Goal: Find specific page/section: Find specific page/section

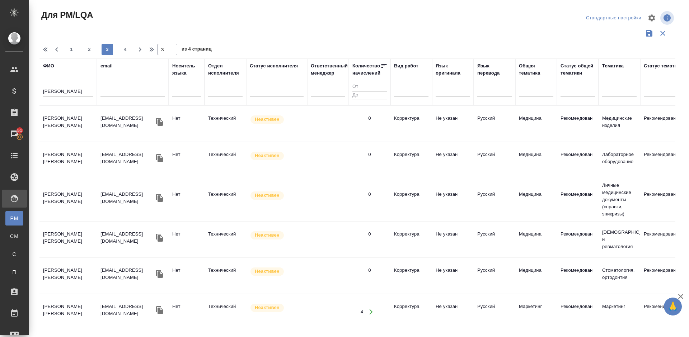
scroll to position [612, 0]
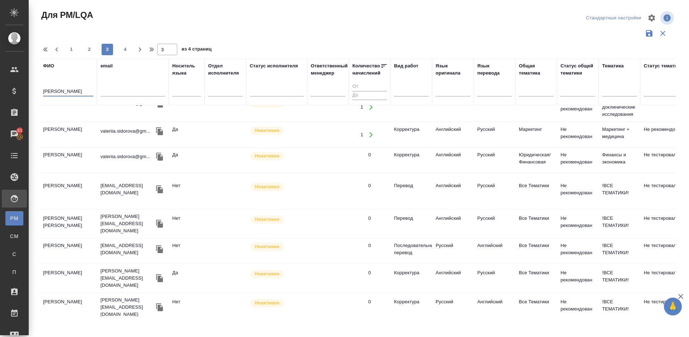
drag, startPoint x: 67, startPoint y: 93, endPoint x: 41, endPoint y: 92, distance: 26.5
click at [41, 92] on th "ФИО Сидоров" at bounding box center [67, 81] width 57 height 47
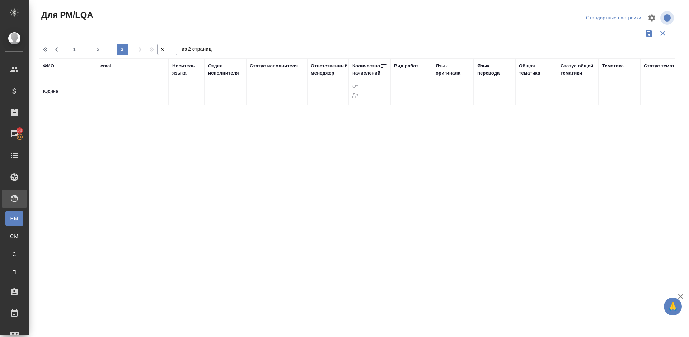
scroll to position [0, 0]
type input "Юдина Оль"
type input "1"
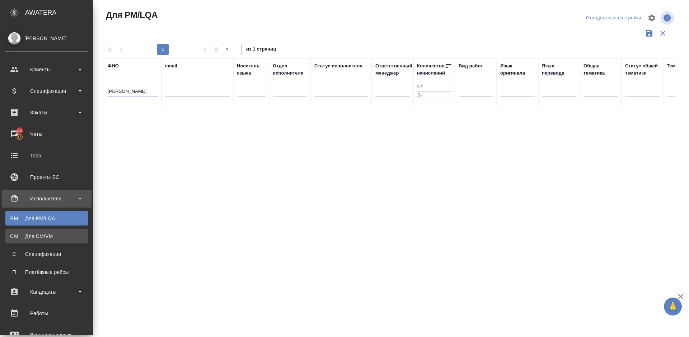
type input "Юдина Оль"
click at [30, 235] on div "Для CM/VM" at bounding box center [46, 236] width 75 height 7
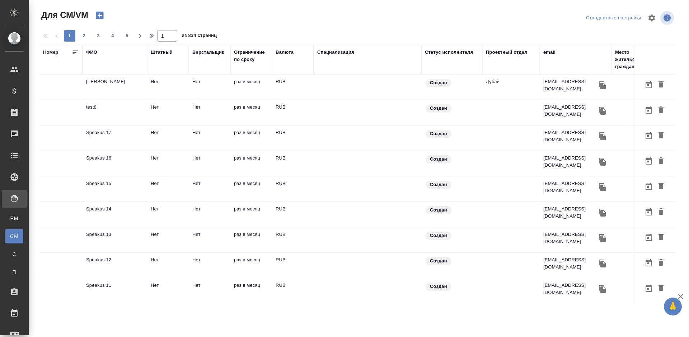
click at [94, 51] on div "ФИО" at bounding box center [91, 52] width 11 height 7
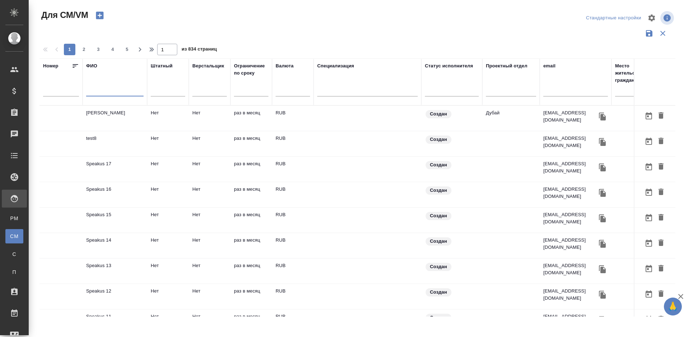
click at [113, 92] on input "text" at bounding box center [114, 92] width 57 height 9
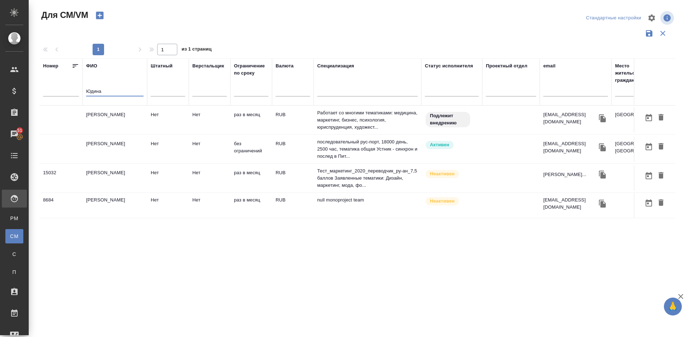
type input "Юдина"
click at [126, 151] on td "[PERSON_NAME]" at bounding box center [114, 149] width 65 height 25
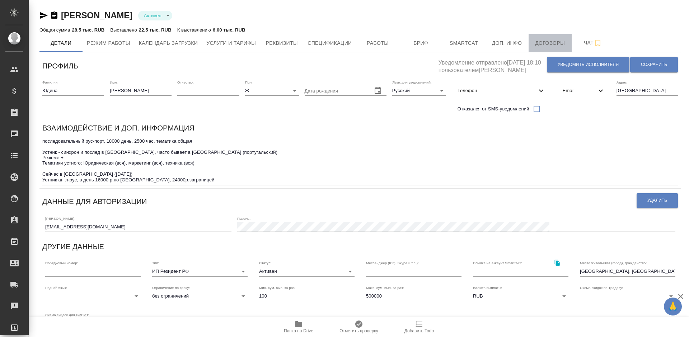
click at [554, 40] on span "Договоры" at bounding box center [550, 43] width 34 height 9
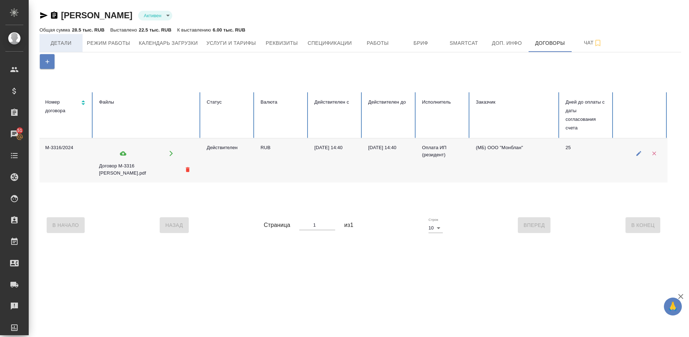
click at [73, 44] on span "Детали" at bounding box center [61, 43] width 34 height 9
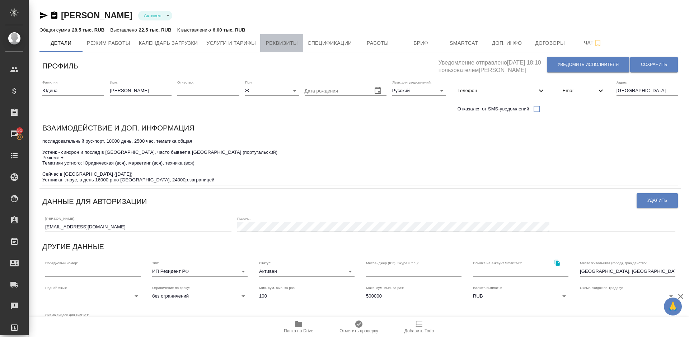
click at [290, 46] on span "Реквизиты" at bounding box center [281, 43] width 34 height 9
select select "10"
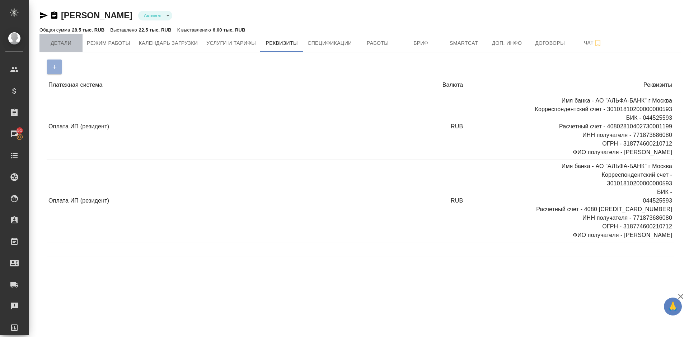
click at [65, 44] on span "Детали" at bounding box center [61, 43] width 34 height 9
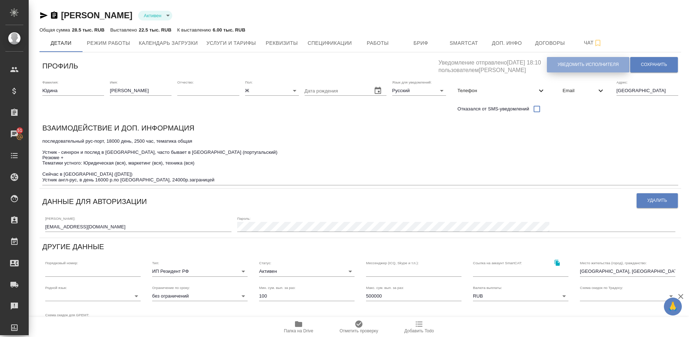
click at [567, 66] on span "Уведомить исполнителя" at bounding box center [587, 65] width 61 height 6
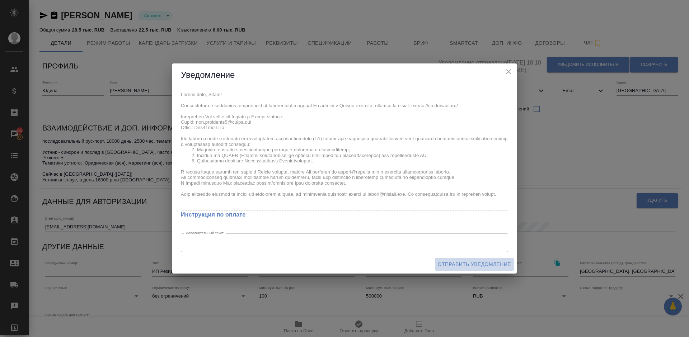
click at [471, 266] on span "Отправить уведомление" at bounding box center [474, 264] width 73 height 9
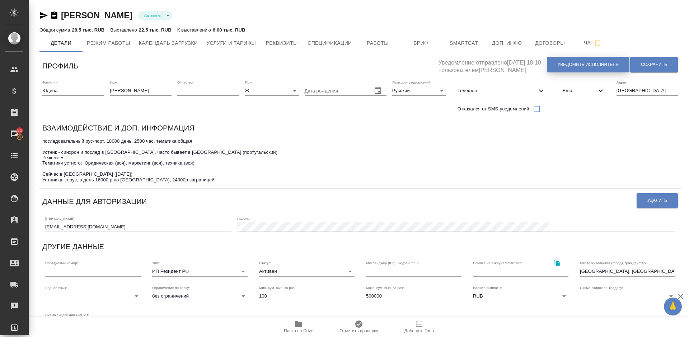
click at [571, 65] on span "Уведомить исполнителя" at bounding box center [587, 65] width 61 height 6
type textarea "Добрый день, Ольга! Ознакомиться с подробной информацией по выполненным работам…"
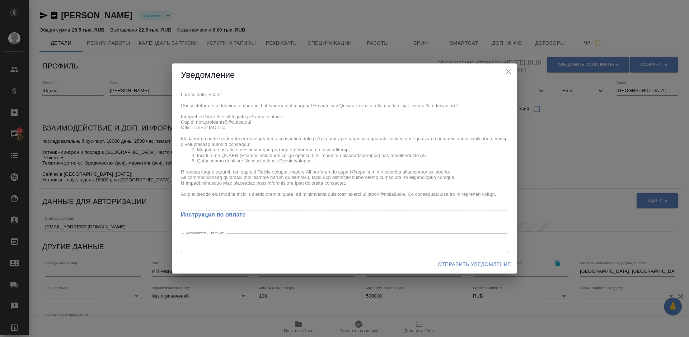
click at [509, 73] on icon "close" at bounding box center [508, 71] width 9 height 9
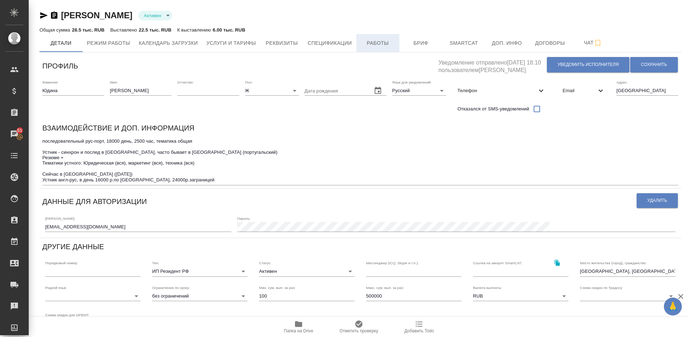
click at [374, 47] on span "Работы" at bounding box center [377, 43] width 34 height 9
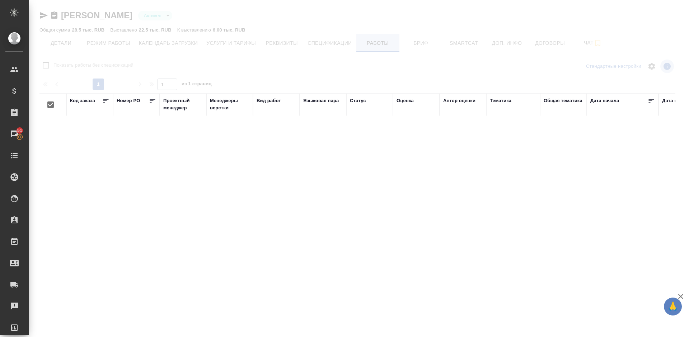
checkbox input "false"
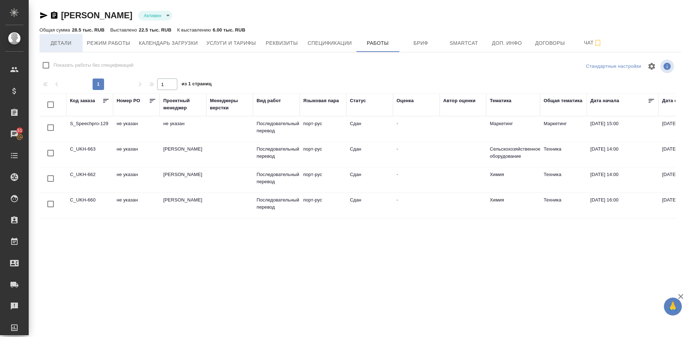
click at [67, 41] on span "Детали" at bounding box center [61, 43] width 34 height 9
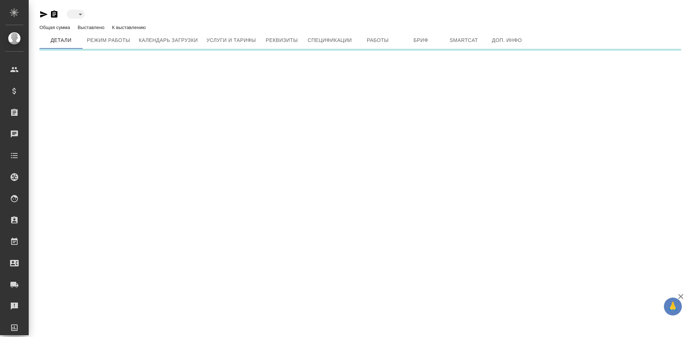
type input "active"
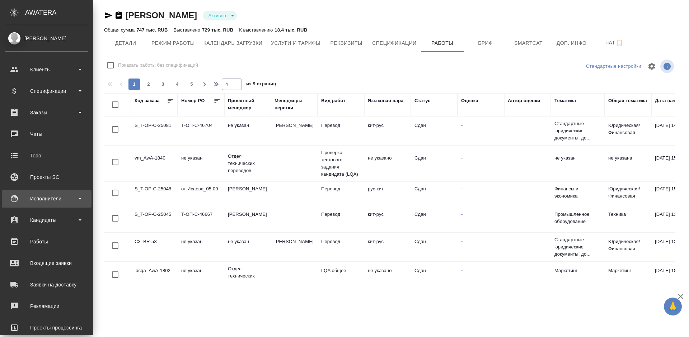
click at [65, 199] on div "Исполнители" at bounding box center [46, 198] width 82 height 11
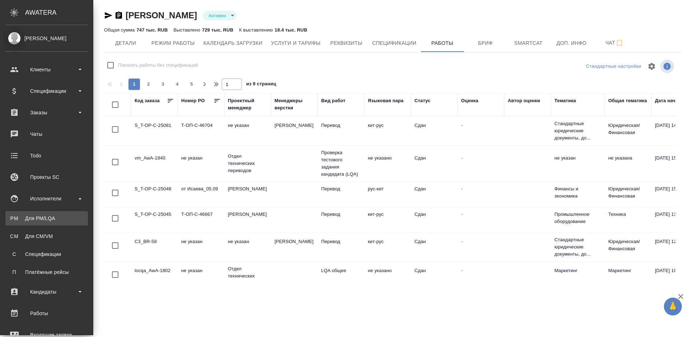
click at [66, 223] on link "PM Для PM/LQA" at bounding box center [46, 218] width 82 height 14
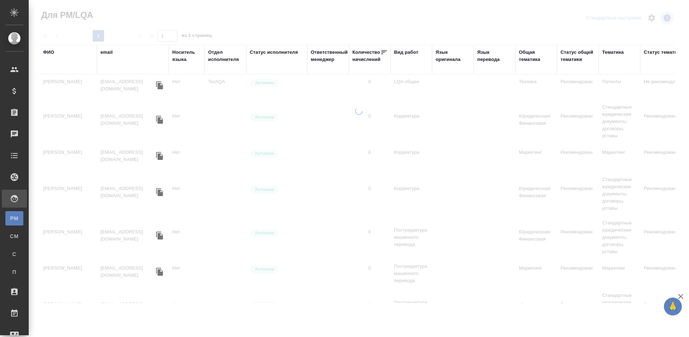
click at [52, 51] on div "ФИО" at bounding box center [48, 52] width 11 height 7
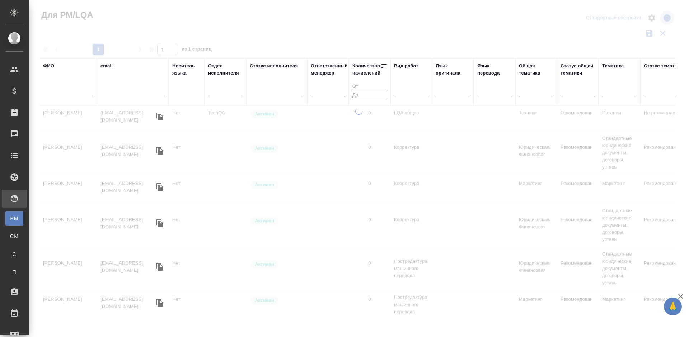
click at [73, 89] on input "text" at bounding box center [68, 92] width 50 height 9
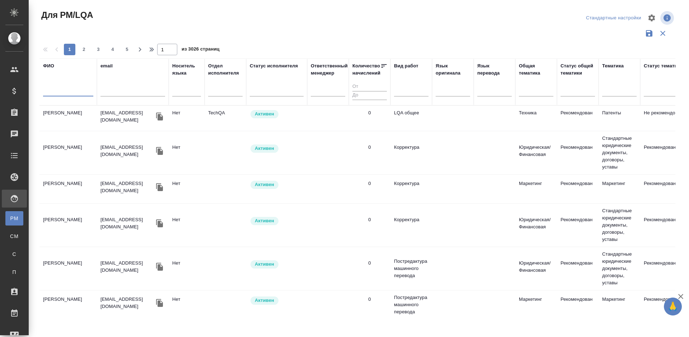
type input "Г"
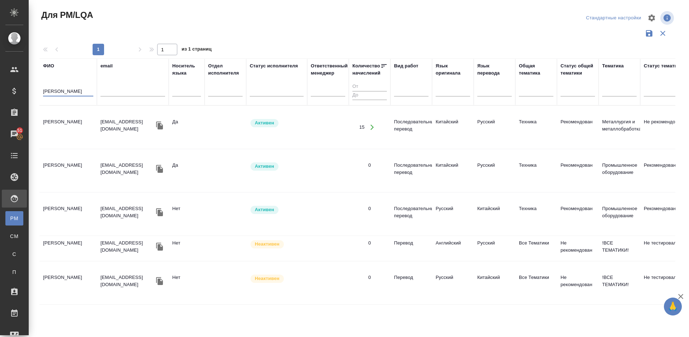
type input "Шаповалов"
click at [83, 129] on td "Шаповалов Михаил Сергеевич" at bounding box center [67, 127] width 57 height 25
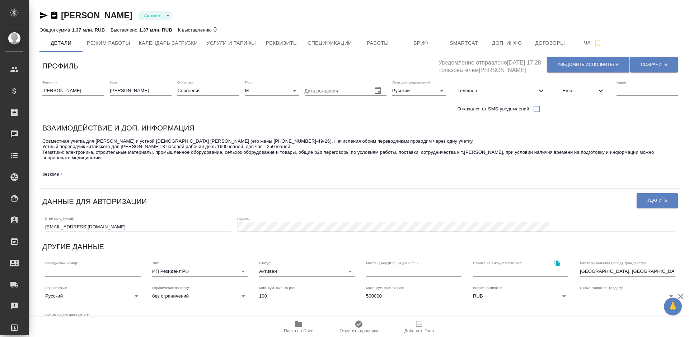
click at [579, 93] on span "Email" at bounding box center [579, 90] width 34 height 7
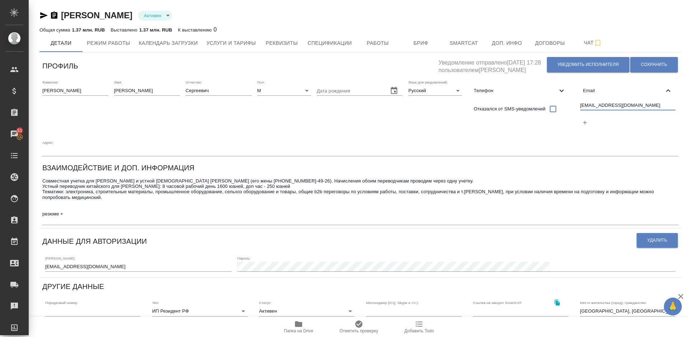
drag, startPoint x: 617, startPoint y: 105, endPoint x: 576, endPoint y: 107, distance: 40.6
click at [576, 107] on div "Фамилия: Шаповалов Имя: Михаил Отчество: Сергеевич Пол: М male Дата рождения Яз…" at bounding box center [359, 118] width 641 height 82
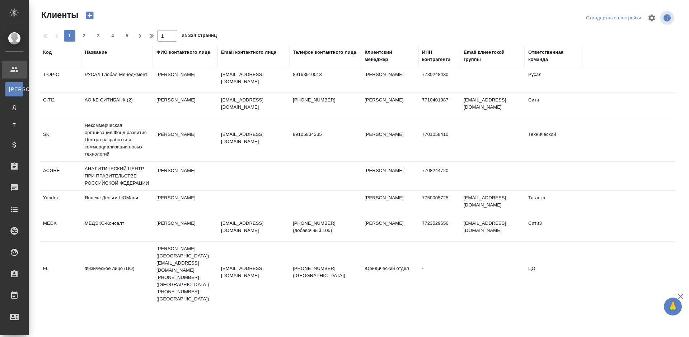
select select "RU"
